Goal: Task Accomplishment & Management: Manage account settings

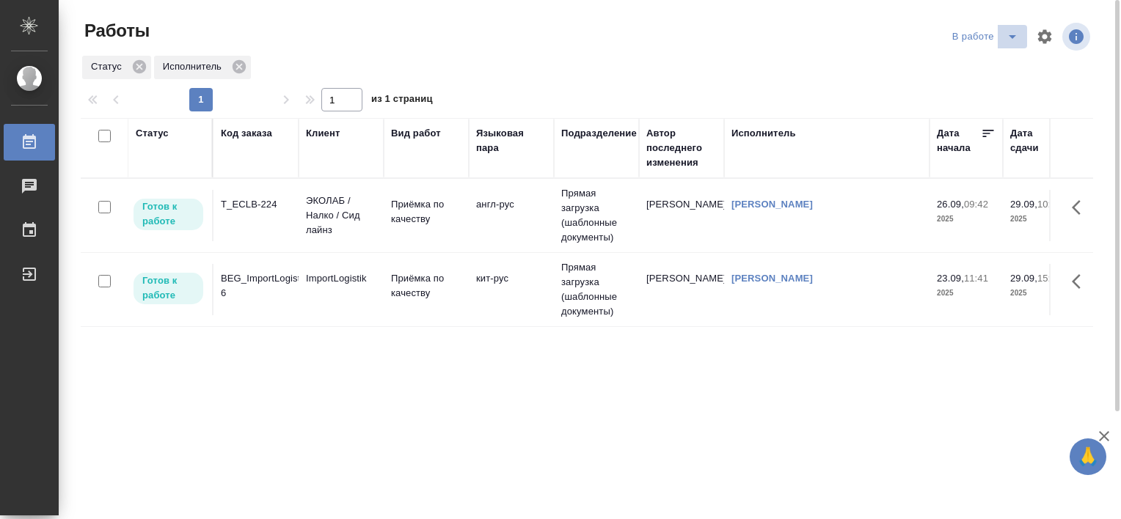
click at [1021, 34] on span "split button" at bounding box center [1012, 37] width 22 height 18
click at [975, 70] on li "Стандартные настройки" at bounding box center [987, 65] width 141 height 23
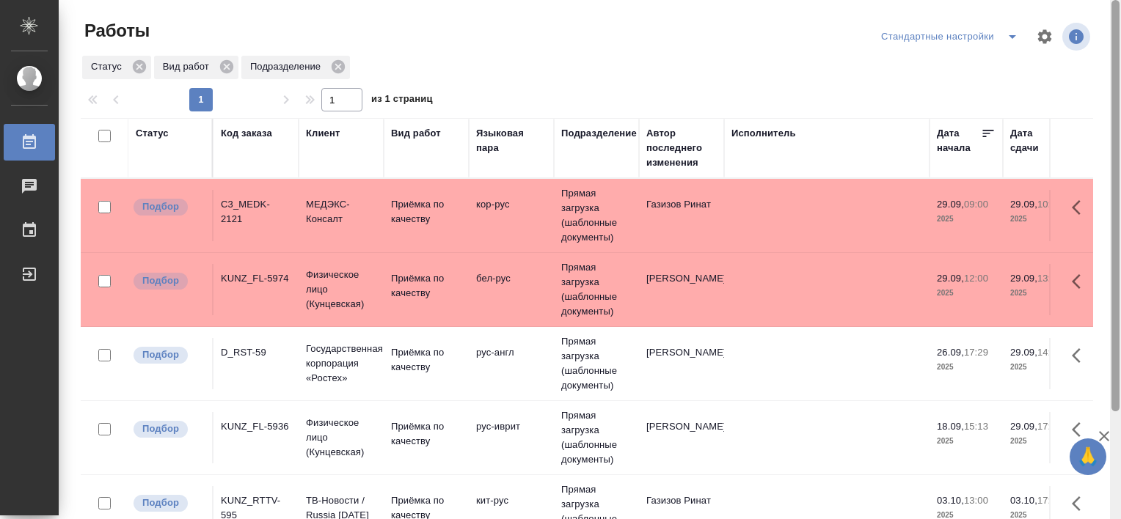
scroll to position [135, 0]
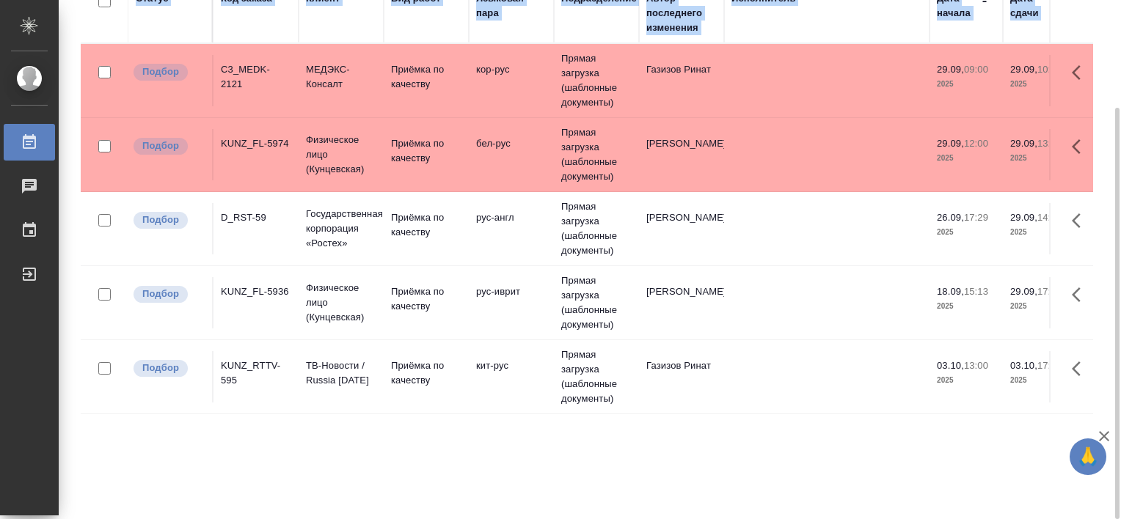
drag, startPoint x: 1120, startPoint y: 235, endPoint x: 1121, endPoint y: 293, distance: 58.7
click at [1120, 293] on html "🙏 .cls-1 fill:#fff; AWATERA [PERSON_NAME] Работы 0 Чаты График Выйти Работы Ста…" at bounding box center [560, 259] width 1121 height 519
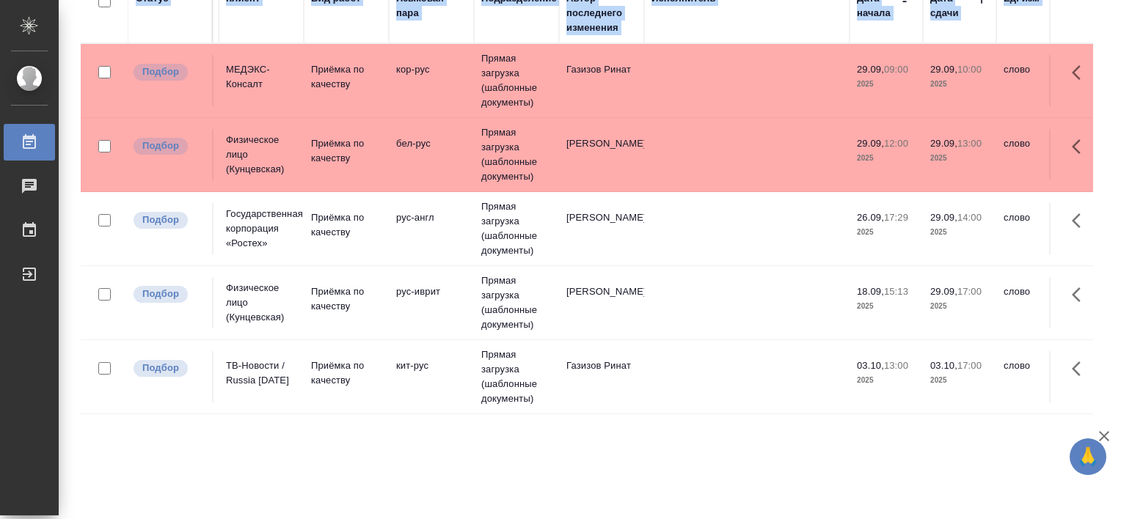
scroll to position [0, 0]
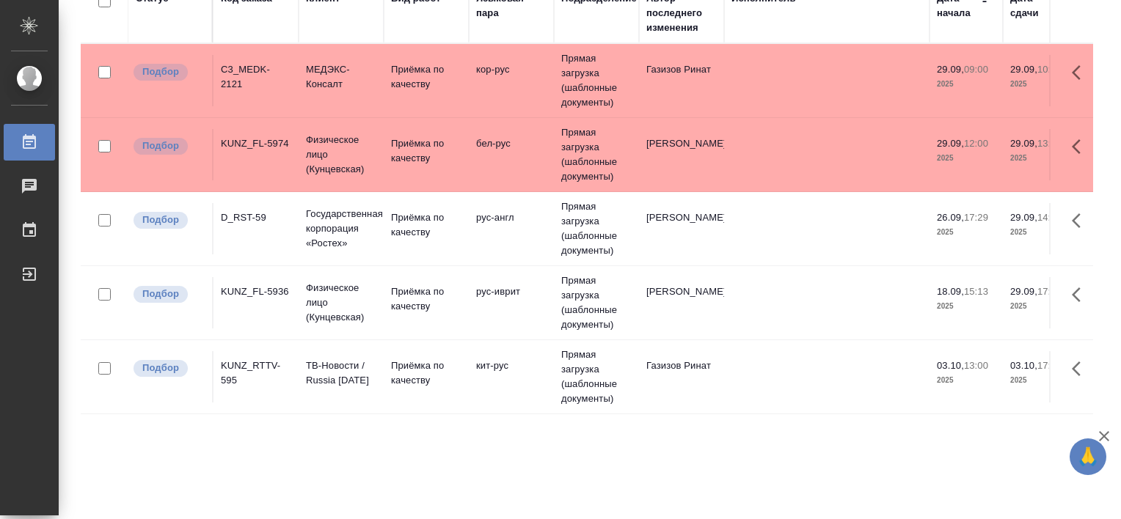
click at [215, 495] on div "Статус Код заказа Клиент Вид работ Языковая пара Подразделение Автор последнего…" at bounding box center [587, 247] width 1012 height 528
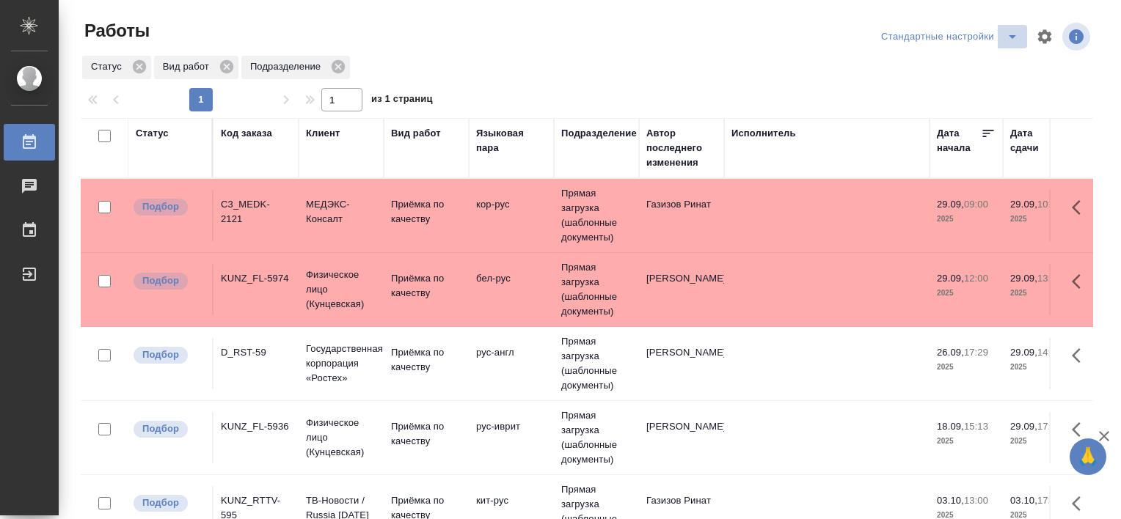
click at [1008, 36] on icon "split button" at bounding box center [1011, 37] width 7 height 4
click at [937, 73] on li "В работе" at bounding box center [941, 65] width 150 height 23
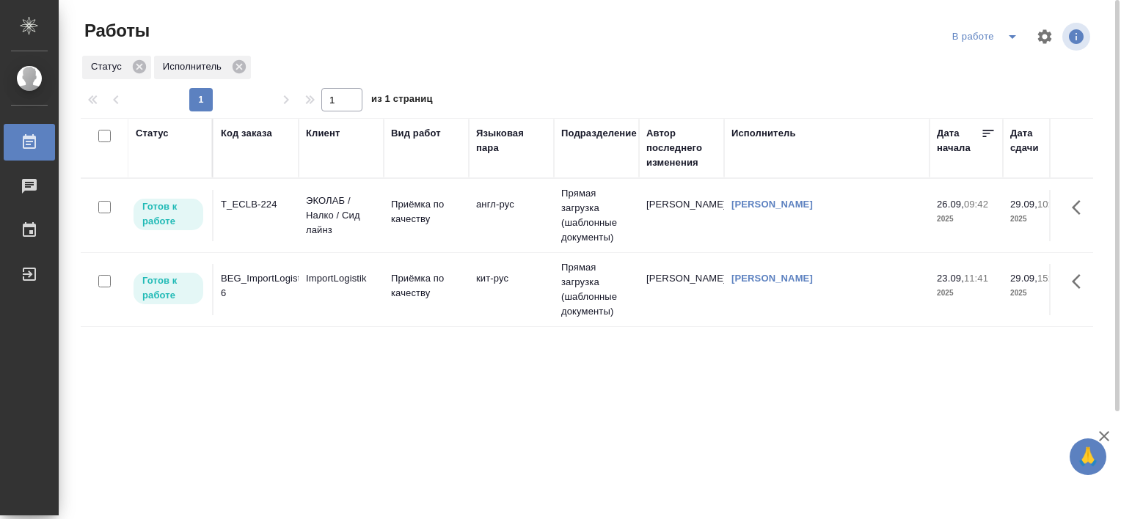
click at [243, 206] on div "T_ECLB-224" at bounding box center [256, 204] width 70 height 15
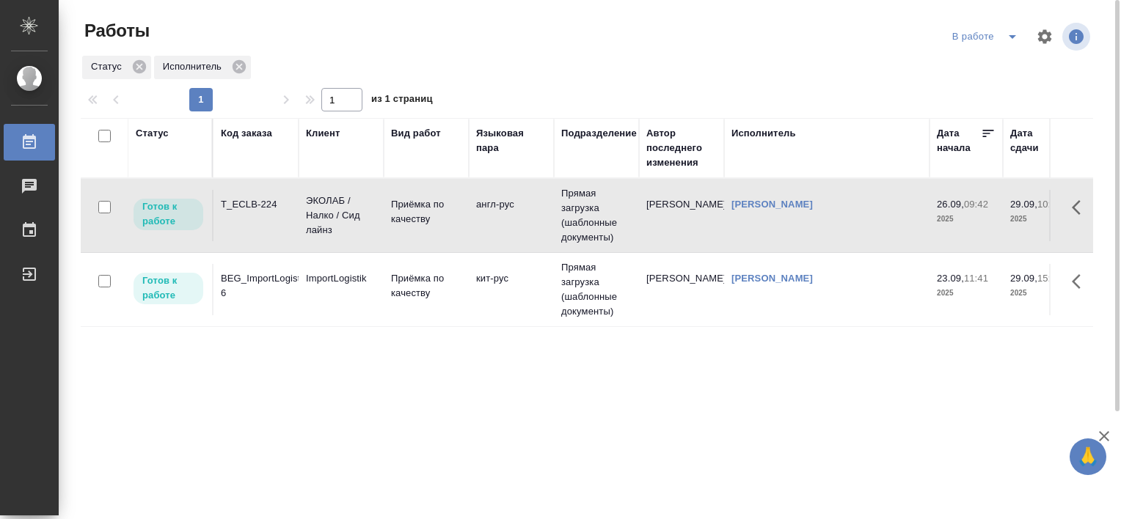
click at [243, 206] on div "T_ECLB-224" at bounding box center [256, 204] width 70 height 15
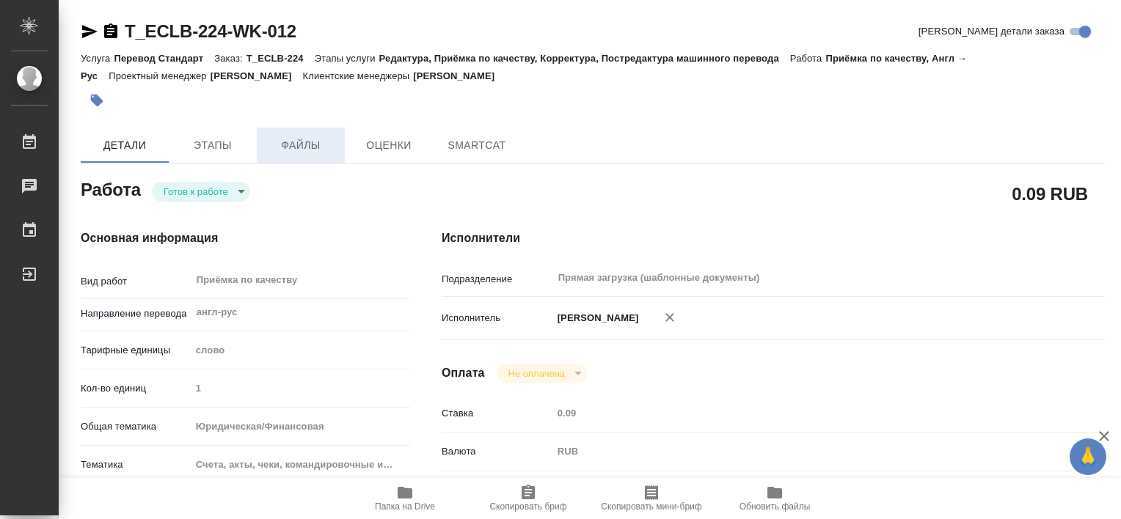
type textarea "x"
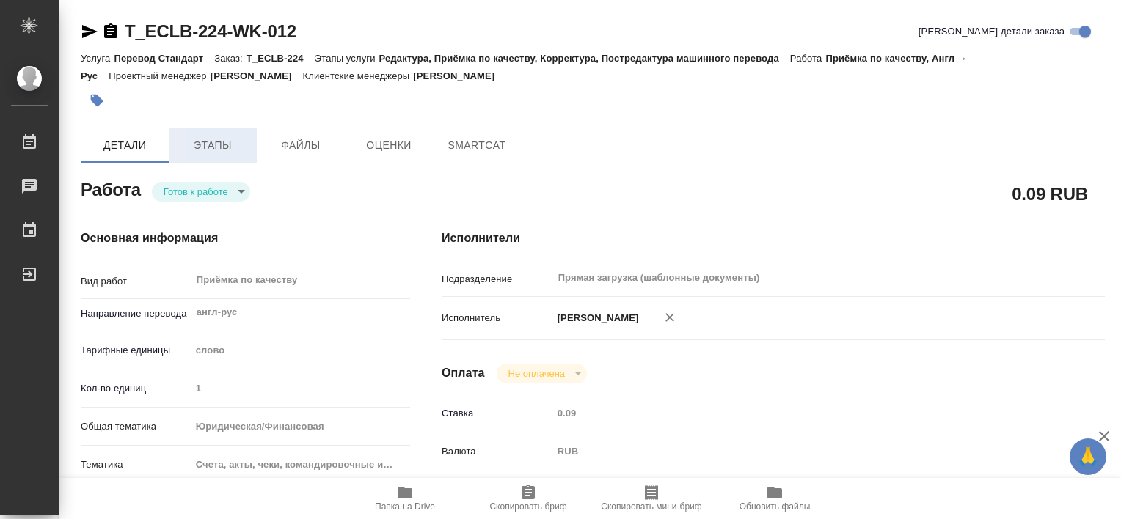
type textarea "x"
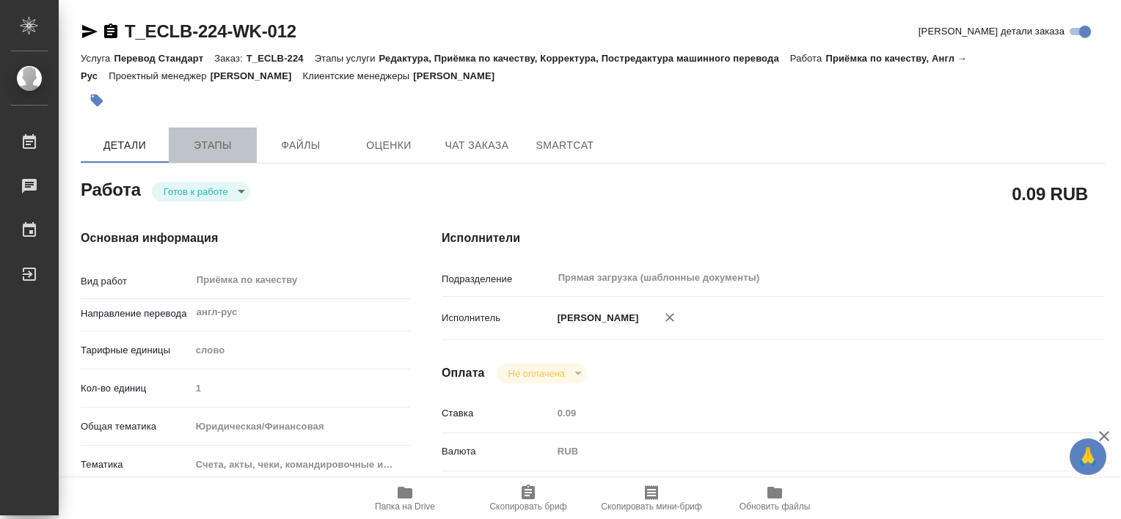
click at [208, 156] on button "Этапы" at bounding box center [213, 145] width 88 height 35
